Goal: Book appointment/travel/reservation

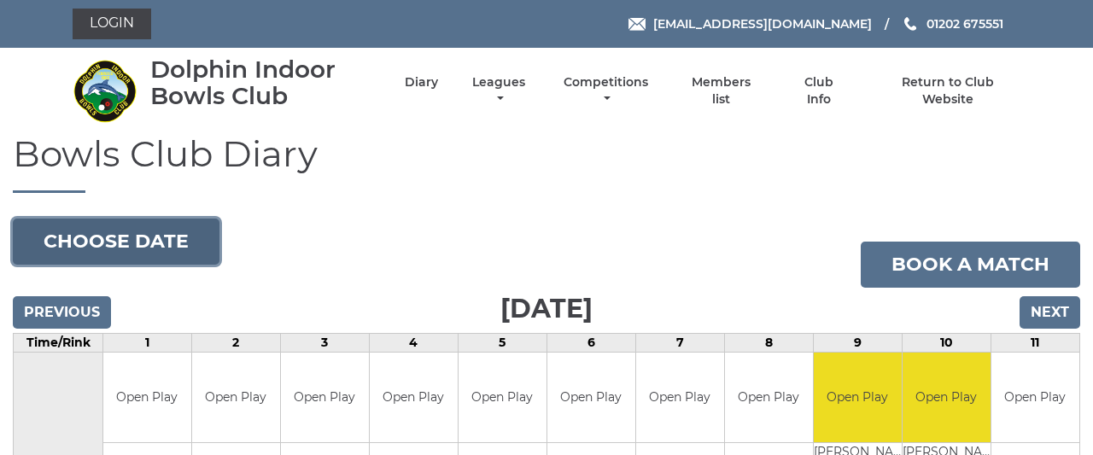
click at [161, 233] on button "Choose date" at bounding box center [116, 242] width 207 height 46
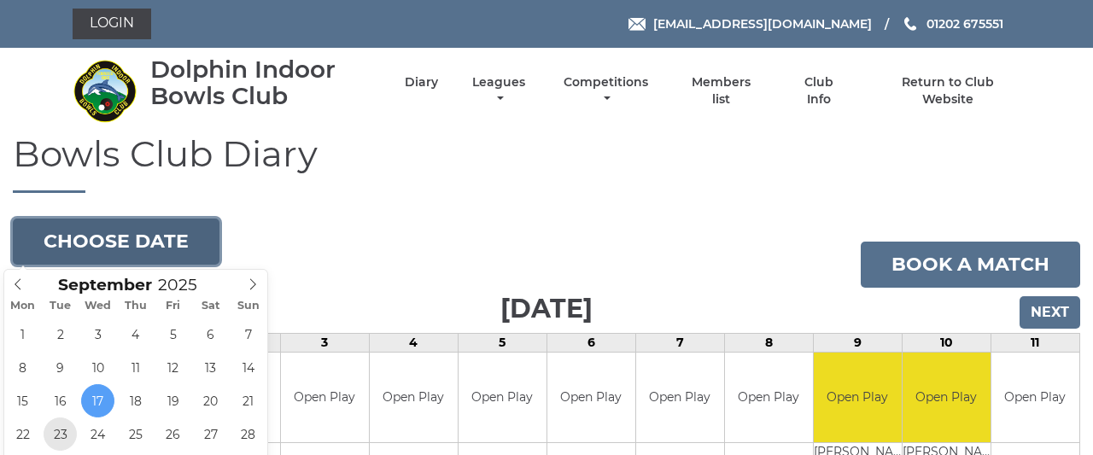
type input "2025-09-23"
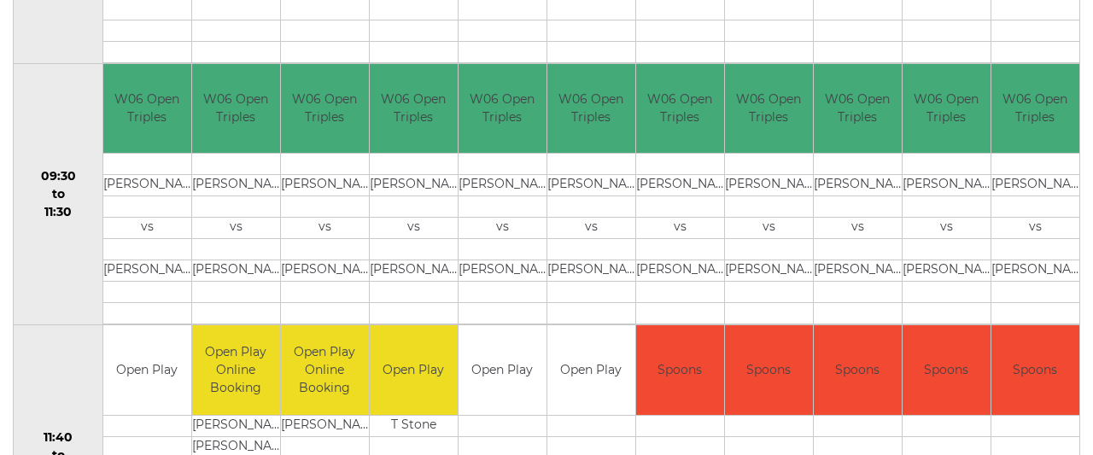
scroll to position [125, 0]
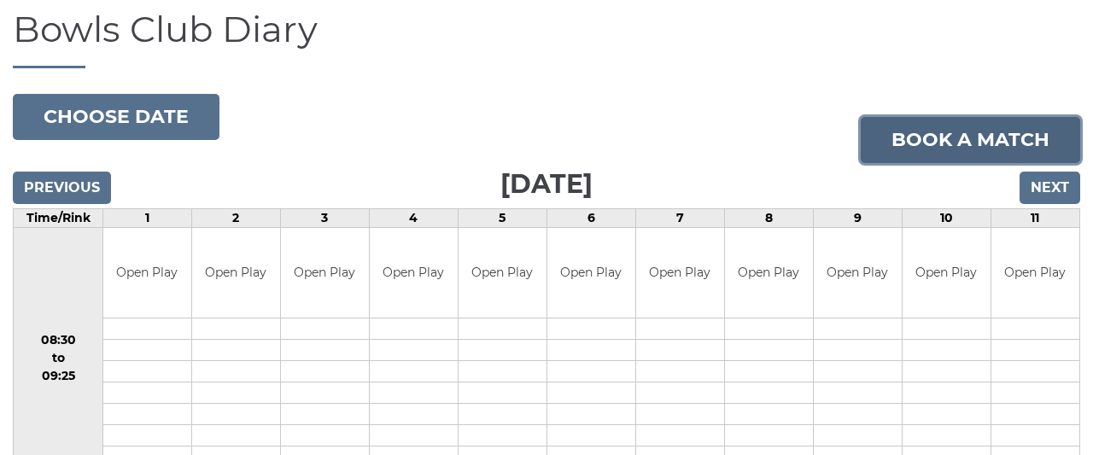
click at [933, 136] on link "Book a match" at bounding box center [970, 140] width 219 height 46
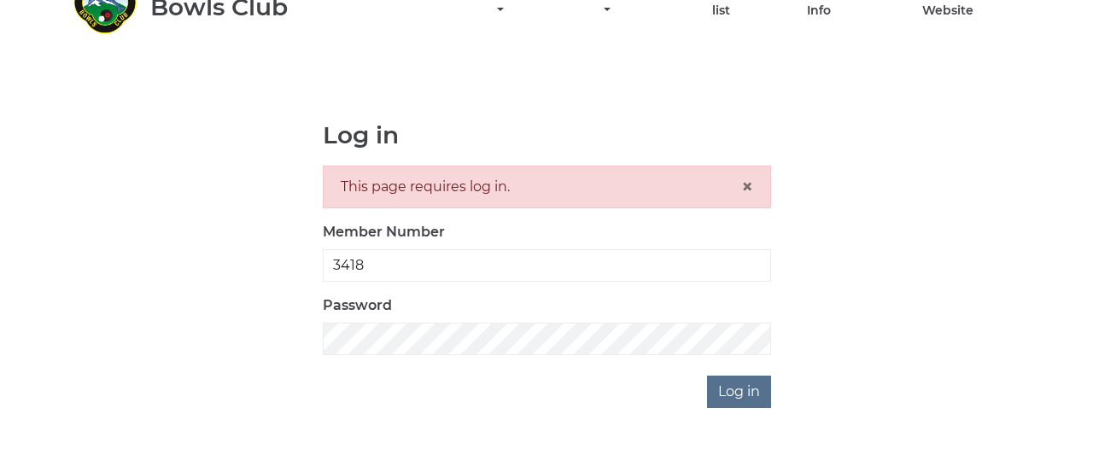
scroll to position [133, 0]
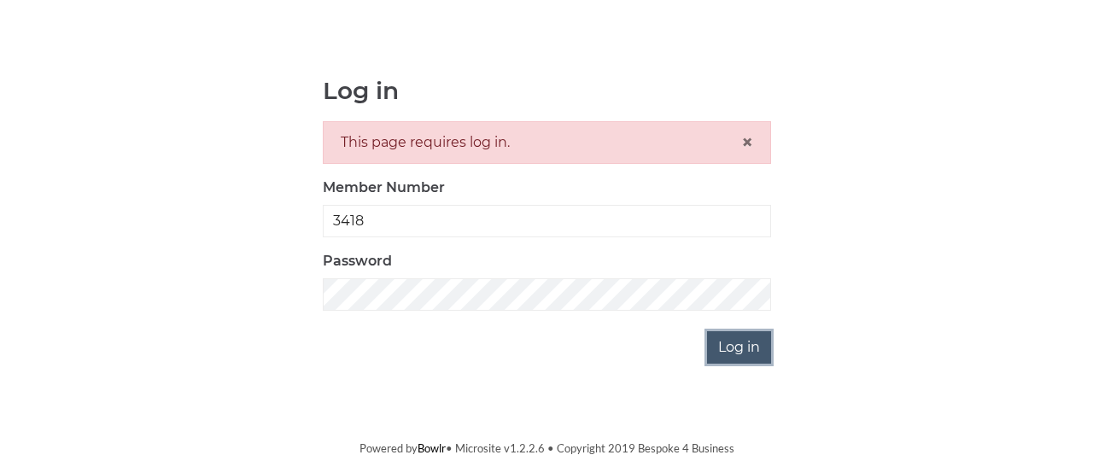
click at [754, 341] on input "Log in" at bounding box center [739, 347] width 64 height 32
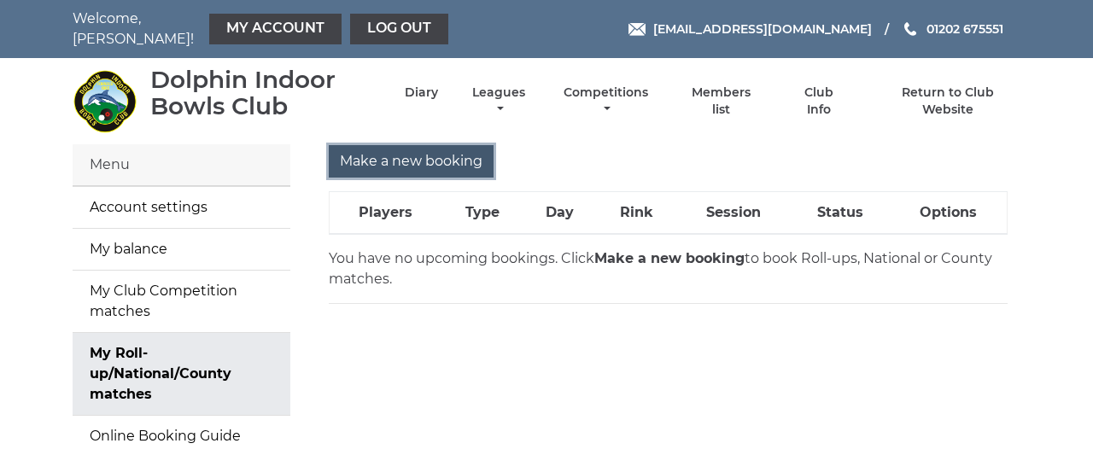
click at [465, 147] on input "Make a new booking" at bounding box center [411, 161] width 165 height 32
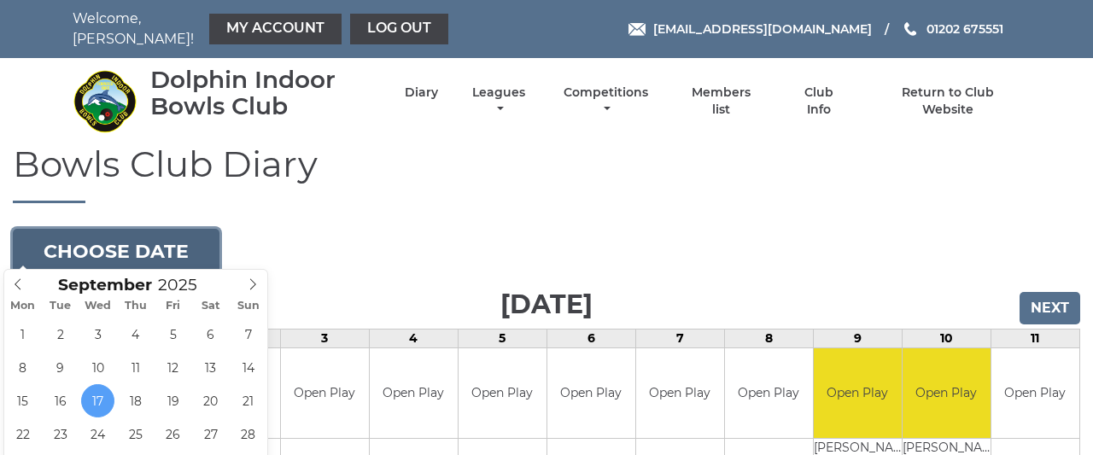
click at [131, 237] on button "Choose date" at bounding box center [116, 252] width 207 height 46
type input "[DATE]"
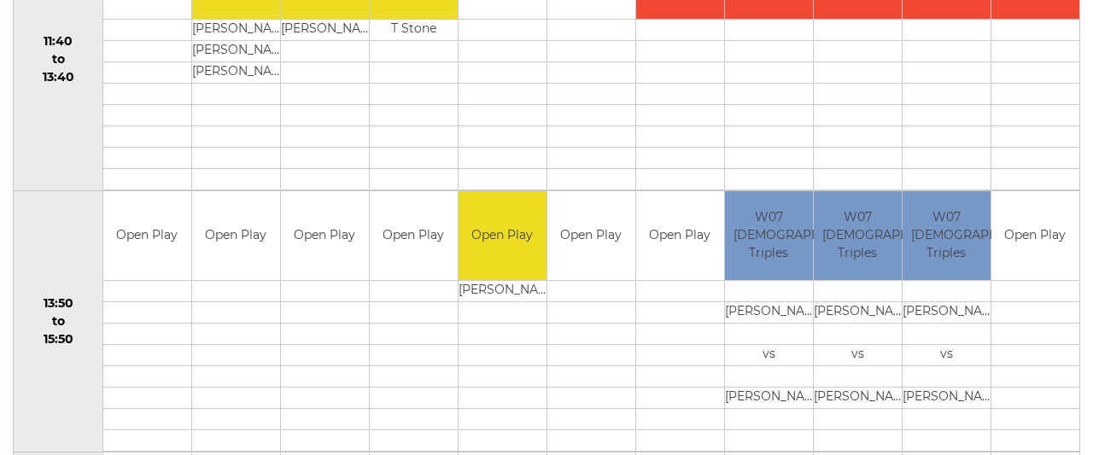
scroll to position [947, 0]
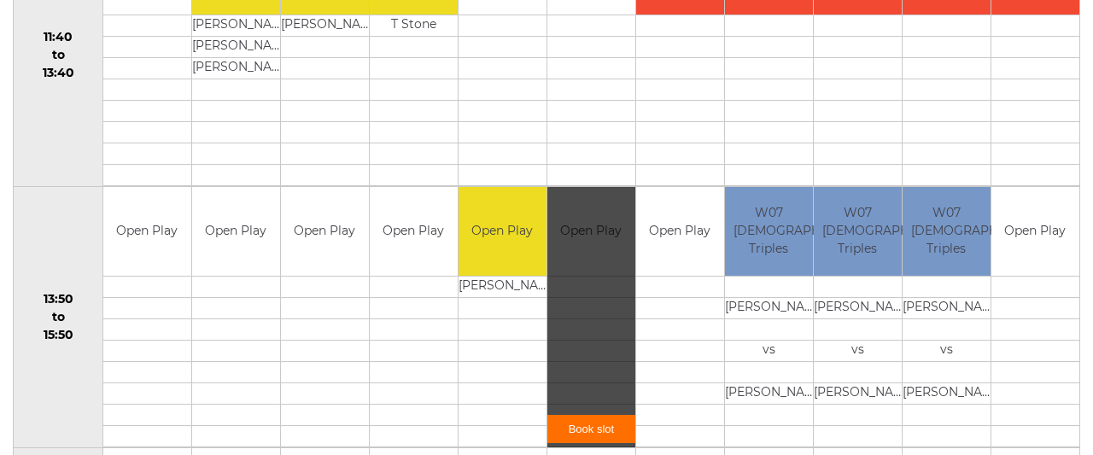
click at [590, 273] on div "Book slot" at bounding box center [591, 317] width 88 height 261
click at [581, 419] on link "Book slot" at bounding box center [591, 429] width 88 height 28
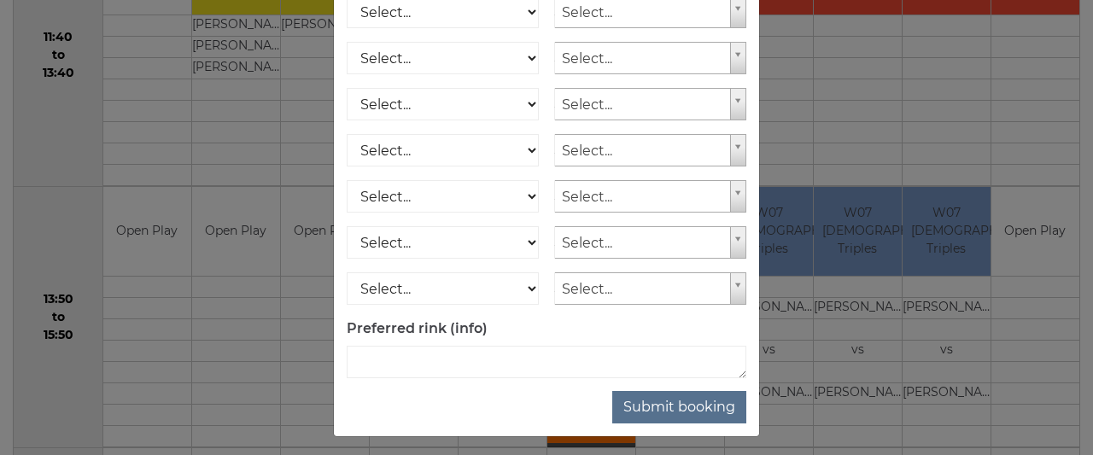
scroll to position [336, 0]
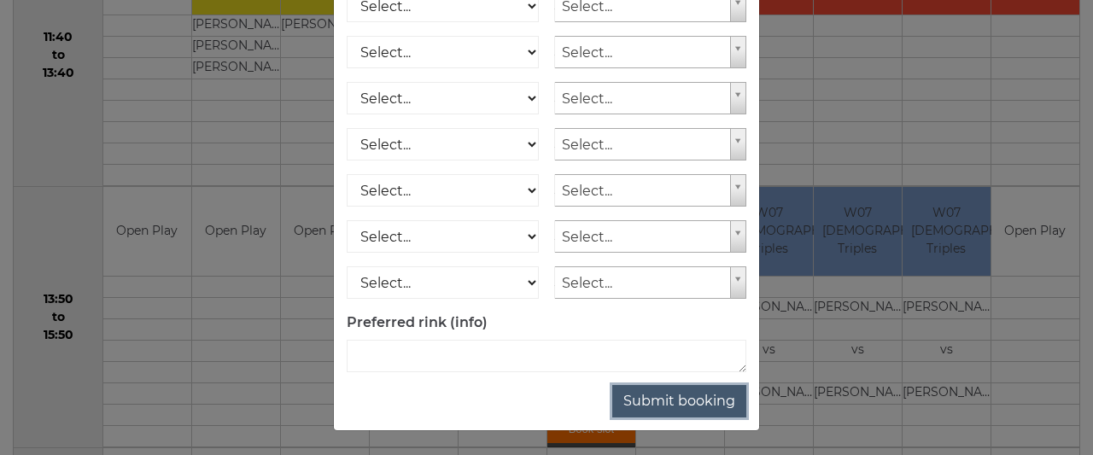
click at [703, 394] on button "Submit booking" at bounding box center [679, 401] width 134 height 32
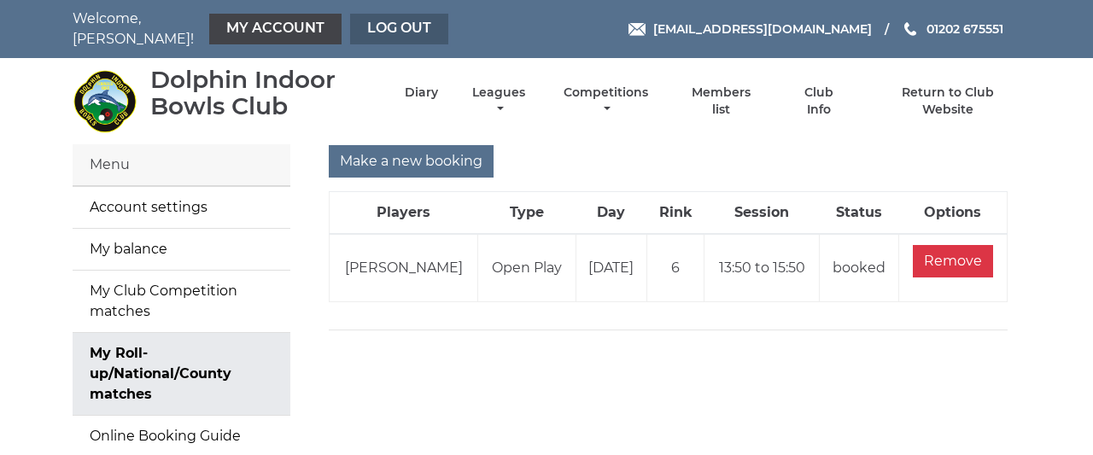
click at [378, 20] on link "Log out" at bounding box center [399, 29] width 98 height 31
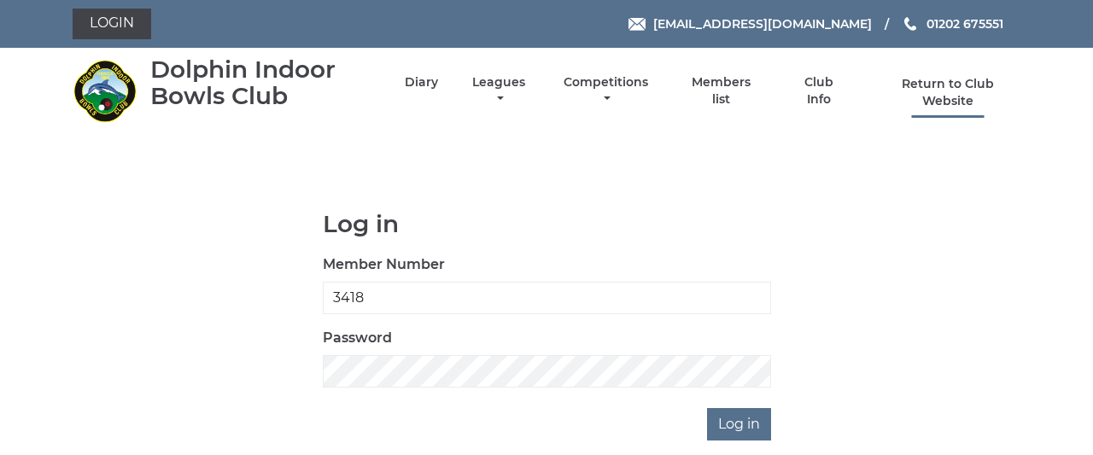
click at [969, 81] on link "Return to Club Website" at bounding box center [948, 92] width 144 height 33
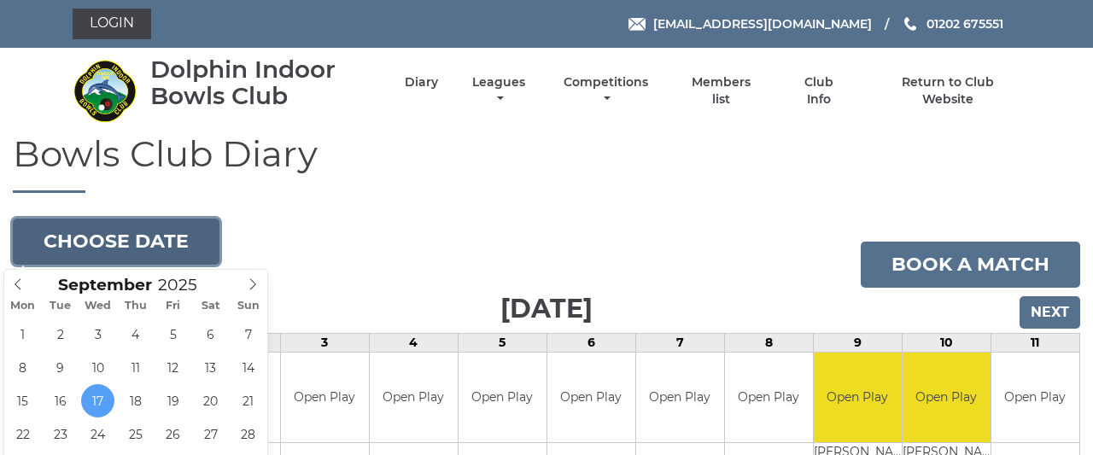
click at [139, 242] on button "Choose date" at bounding box center [116, 242] width 207 height 46
type input "[DATE]"
